Goal: Task Accomplishment & Management: Use online tool/utility

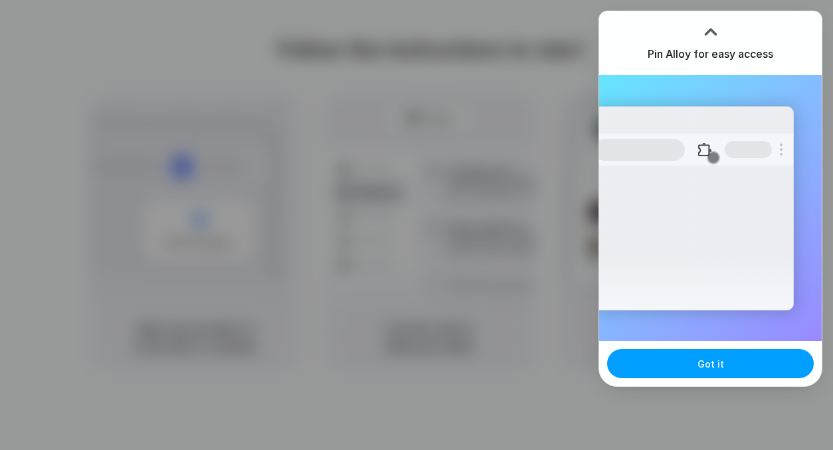
click at [704, 367] on span "Got it" at bounding box center [711, 364] width 27 height 14
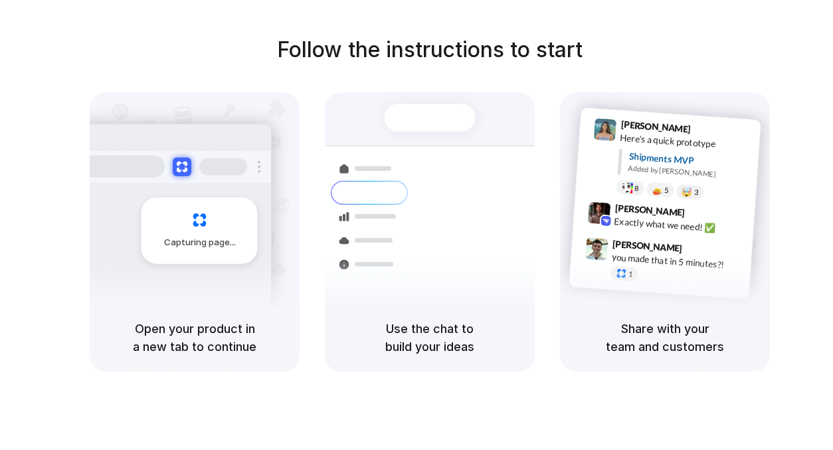
click at [417, 225] on div at bounding box center [417, 225] width 0 height 0
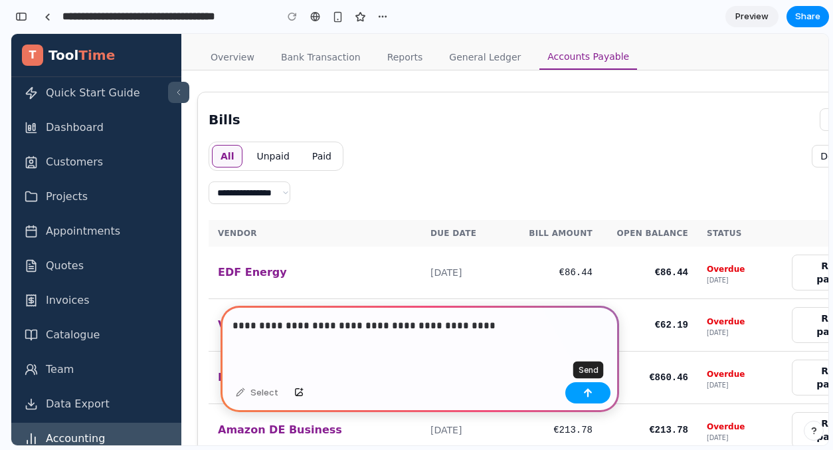
click at [607, 397] on button "button" at bounding box center [588, 392] width 45 height 21
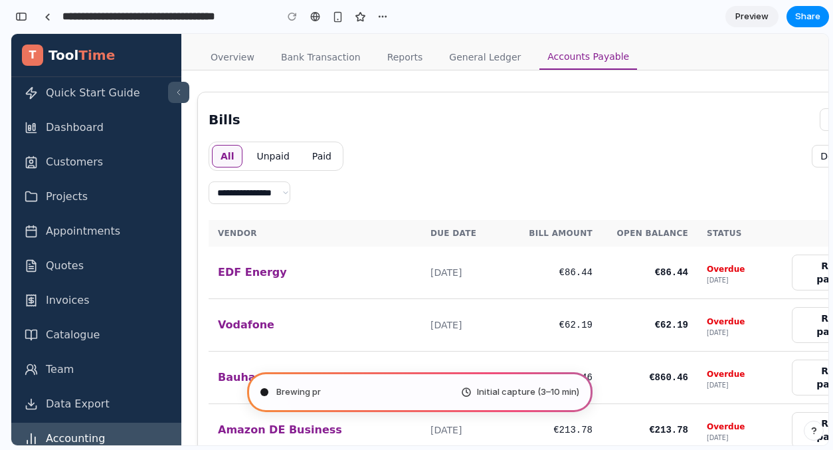
type input "**********"
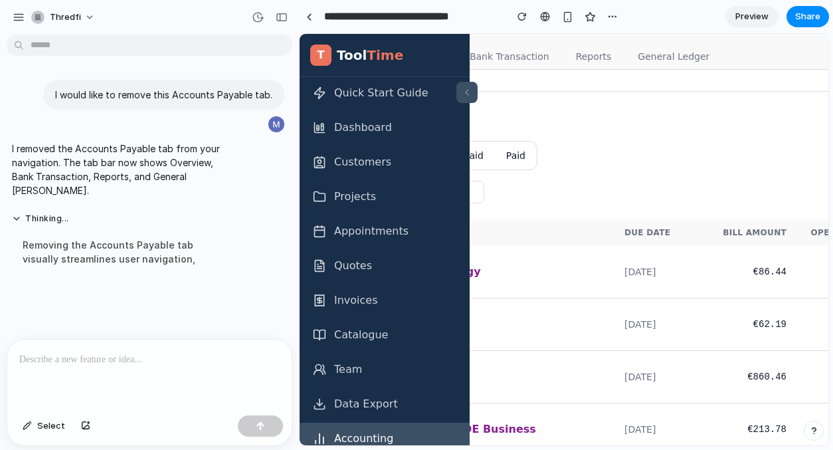
scroll to position [0, 96]
click at [650, 52] on link "General Ledger" at bounding box center [672, 57] width 88 height 25
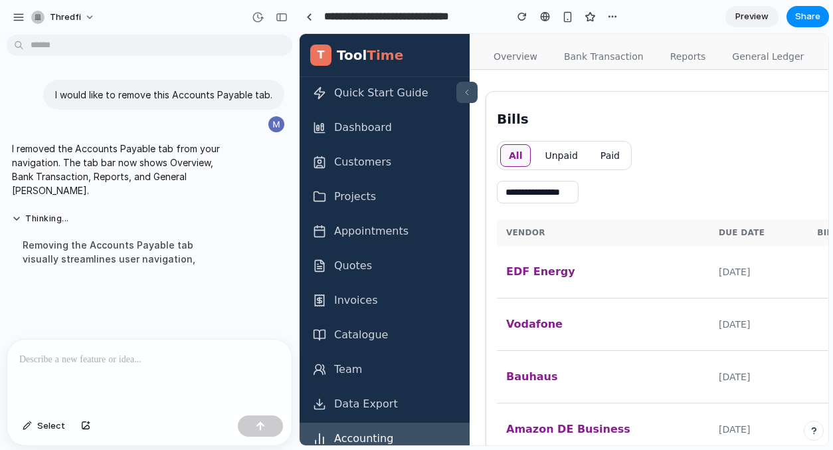
click at [591, 53] on link "Bank Transaction" at bounding box center [604, 57] width 96 height 25
click at [499, 55] on link "Overview" at bounding box center [516, 57] width 60 height 25
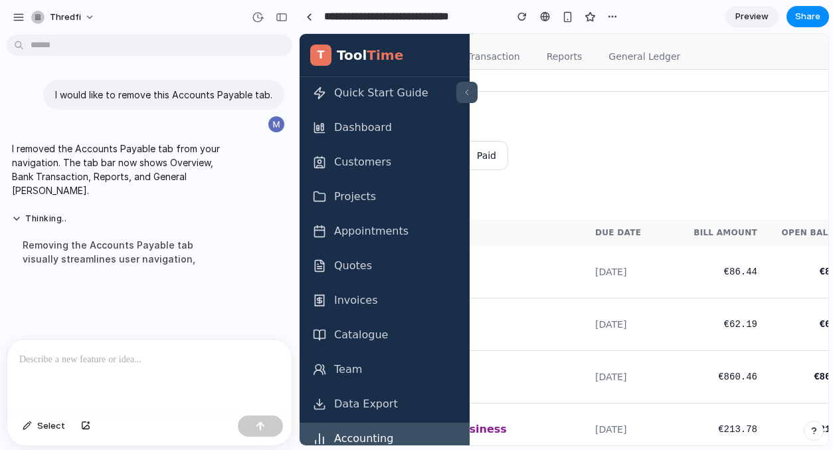
scroll to position [0, 118]
click at [631, 59] on link "General Ledger" at bounding box center [651, 57] width 88 height 25
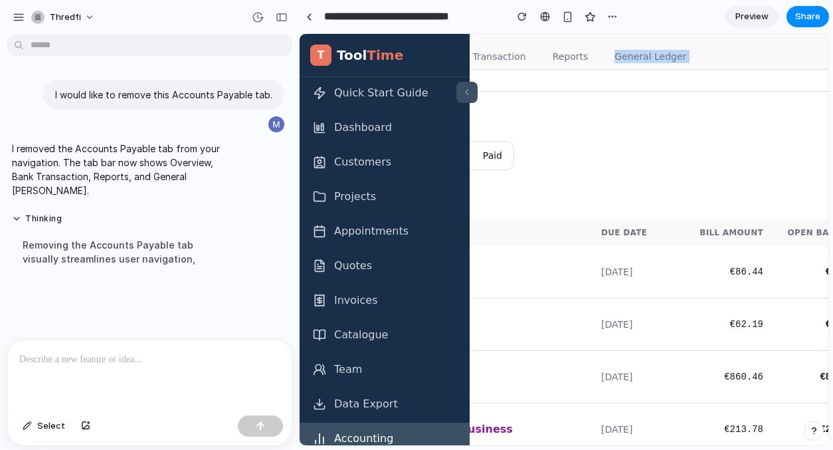
click at [631, 59] on link "General Ledger" at bounding box center [651, 57] width 88 height 25
click at [633, 130] on div "**********" at bounding box center [741, 119] width 723 height 23
click at [475, 156] on button "Paid" at bounding box center [493, 155] width 37 height 23
click at [492, 158] on button "Paid" at bounding box center [493, 155] width 37 height 23
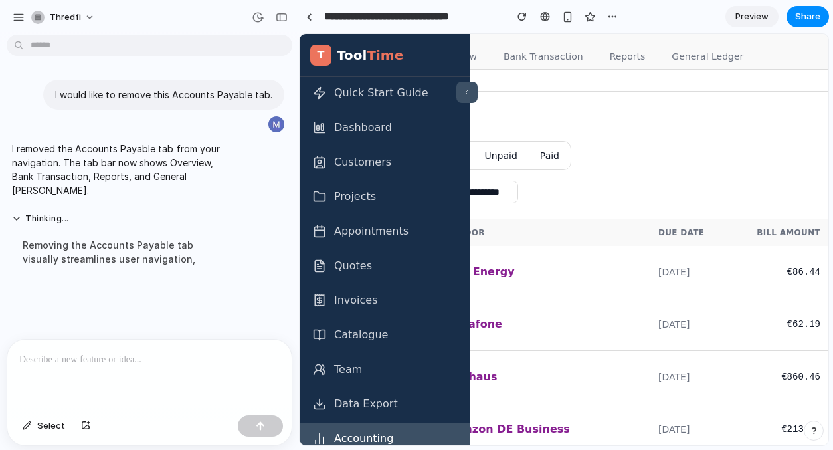
scroll to position [0, 0]
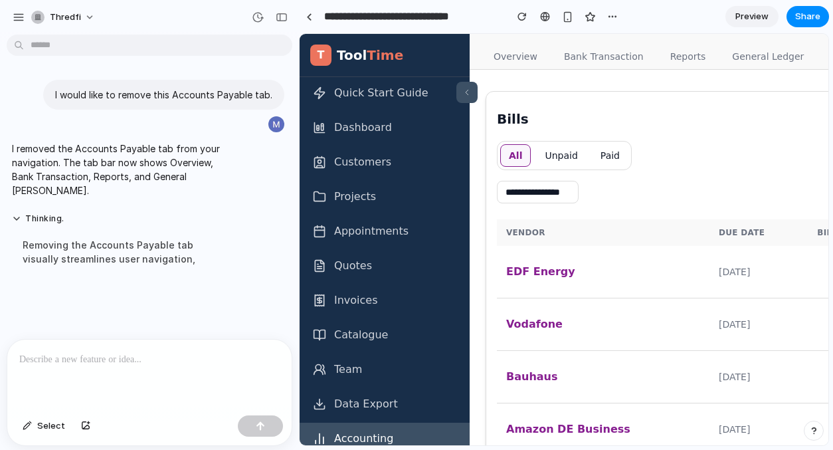
click at [510, 54] on link "Overview" at bounding box center [516, 57] width 60 height 25
click at [570, 57] on link "Bank Transaction" at bounding box center [604, 57] width 96 height 25
click at [671, 56] on link "Reports" at bounding box center [689, 57] width 52 height 25
click at [751, 56] on link "General Ledger" at bounding box center [768, 57] width 88 height 25
click at [577, 151] on button "Unpaid" at bounding box center [561, 155] width 50 height 23
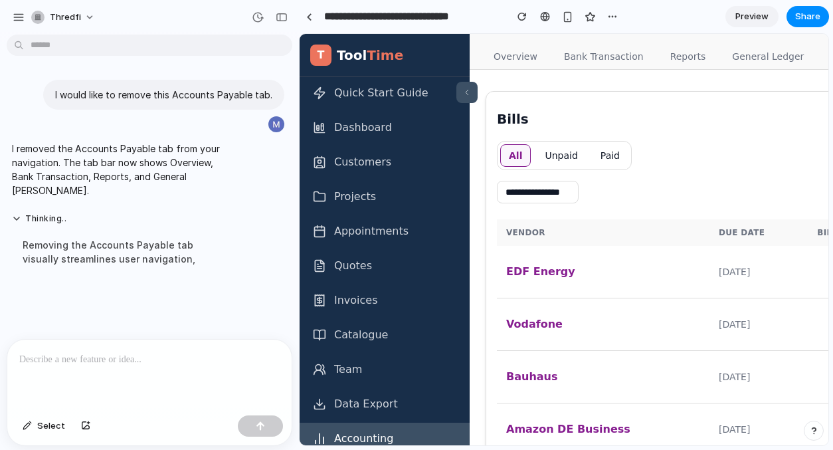
click at [554, 154] on button "Unpaid" at bounding box center [561, 155] width 50 height 23
click at [613, 154] on button "Paid" at bounding box center [610, 155] width 37 height 23
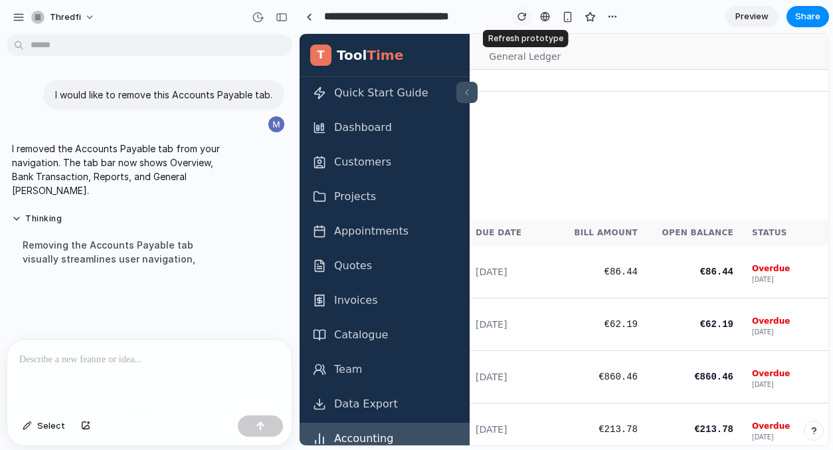
click at [524, 13] on div "button" at bounding box center [522, 16] width 9 height 9
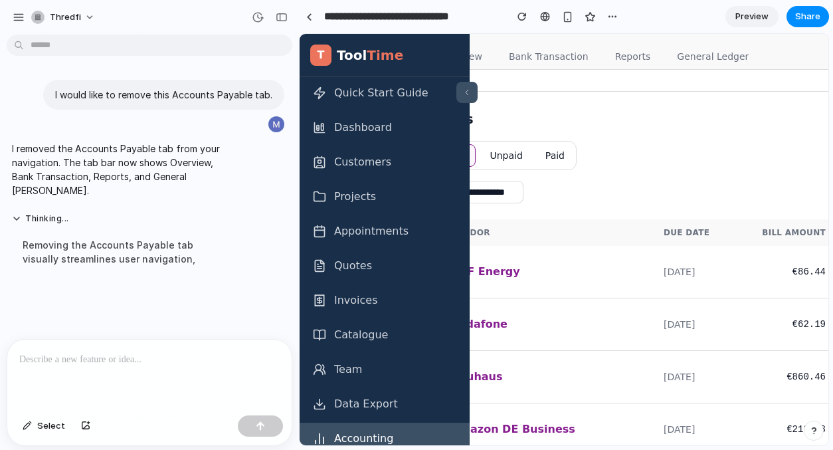
scroll to position [0, 25]
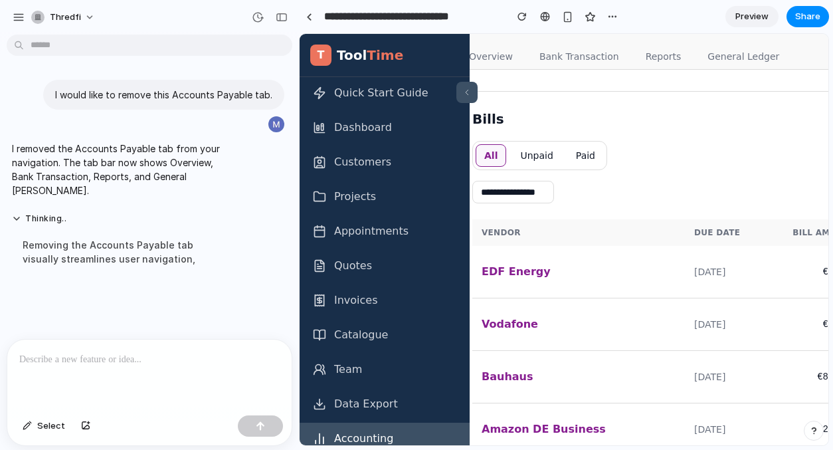
click at [198, 247] on div "Removing the Accounts Payable tab visually streamlines user navigation," at bounding box center [123, 252] width 222 height 44
click at [104, 376] on div at bounding box center [149, 375] width 284 height 70
click at [307, 14] on div at bounding box center [309, 16] width 6 height 7
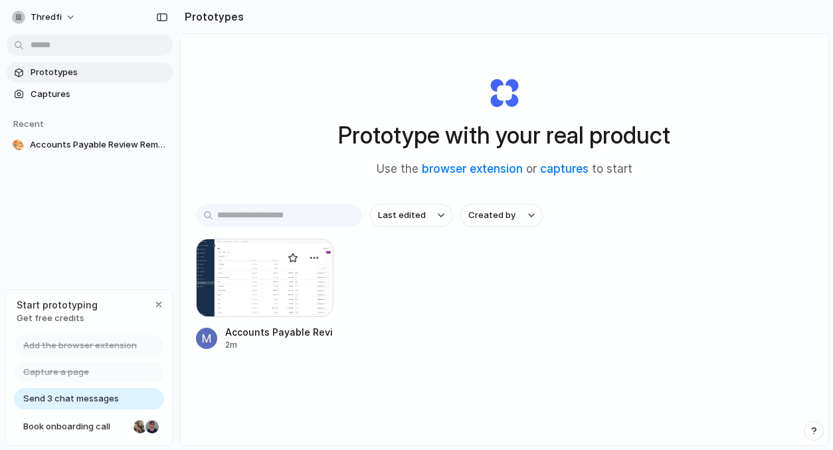
click at [282, 263] on div at bounding box center [304, 258] width 48 height 27
click at [254, 329] on div "Accounts Payable Review Removal" at bounding box center [279, 332] width 108 height 14
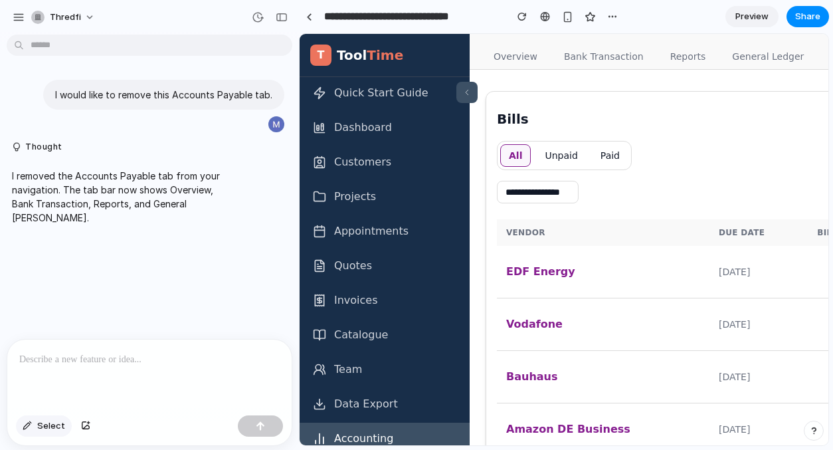
click at [51, 422] on span "Select" at bounding box center [51, 425] width 28 height 13
click at [46, 427] on span "Select" at bounding box center [51, 425] width 28 height 13
click at [51, 362] on p at bounding box center [149, 360] width 261 height 16
